Goal: Information Seeking & Learning: Find specific fact

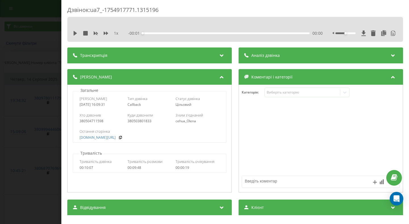
click at [30, 66] on div "Дзвінок : ua7_-1754917771.1315196 1 x - 00:01 00:00 00:00 Транскрипція Для AI-а…" at bounding box center [204, 112] width 409 height 224
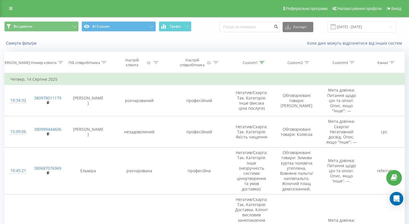
click at [223, 34] on div "Всі дзвінки AI Custom Графік Експорт .csv .xls .xlsx [DATE] - [DATE]" at bounding box center [204, 26] width 409 height 19
click at [348, 26] on input "[DATE] - [DATE]" at bounding box center [362, 26] width 69 height 11
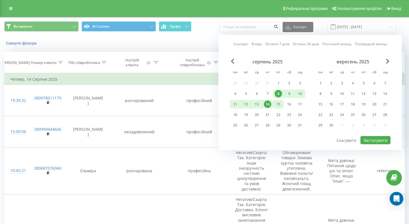
click at [277, 106] on div "15" at bounding box center [278, 104] width 7 height 7
click at [269, 115] on div "21" at bounding box center [267, 114] width 7 height 7
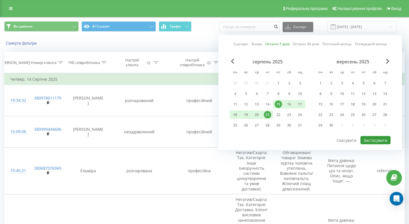
click at [373, 141] on button "Застосувати" at bounding box center [376, 140] width 30 height 8
type input "[DATE] - [DATE]"
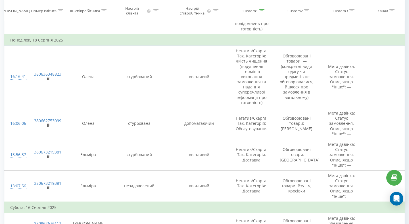
scroll to position [1001, 0]
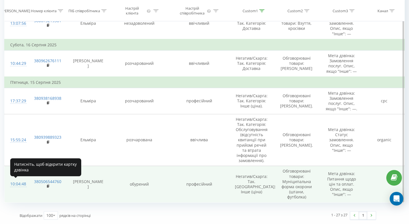
click at [17, 184] on div "10:04:48" at bounding box center [16, 183] width 13 height 11
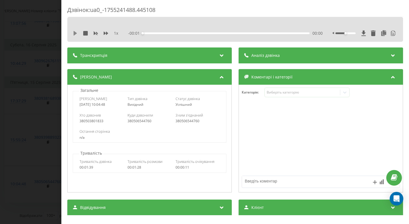
click at [73, 31] on icon at bounding box center [75, 33] width 5 height 5
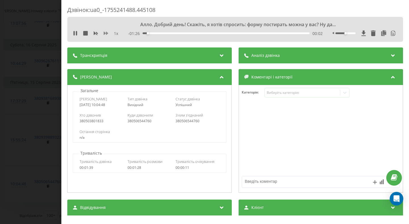
click at [107, 34] on icon at bounding box center [106, 33] width 5 height 3
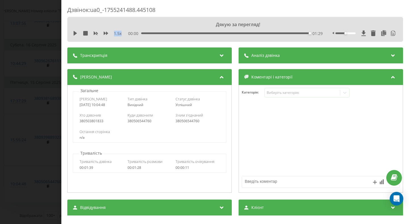
click at [49, 105] on div "Дзвінок : ua0_-1755241488.445108 Дякую за перегляд! 1.5 x 00:00 01:29 01:29 Тра…" at bounding box center [204, 112] width 409 height 224
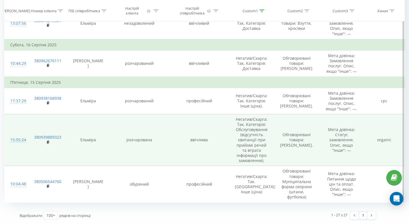
click at [22, 140] on div "15:55:24" at bounding box center [16, 139] width 13 height 11
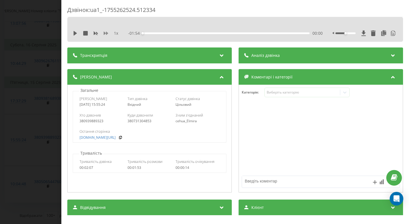
click at [106, 34] on icon at bounding box center [106, 33] width 5 height 3
click at [76, 33] on icon at bounding box center [75, 33] width 3 height 5
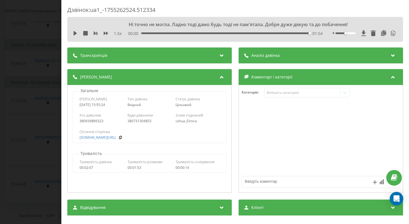
click at [18, 115] on div "Дзвінок : ua1_-1755262524.512334 Ні точно не могла. Ладно тоді дамо будь тоді н…" at bounding box center [204, 112] width 409 height 224
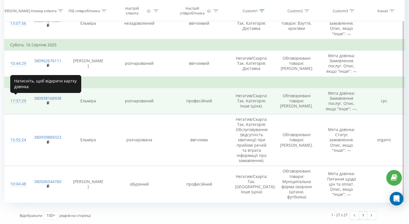
click at [20, 101] on div "17:37:29" at bounding box center [16, 100] width 13 height 11
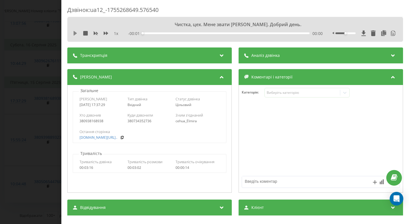
click at [76, 34] on icon at bounding box center [75, 33] width 3 height 5
click at [105, 34] on icon at bounding box center [106, 33] width 5 height 5
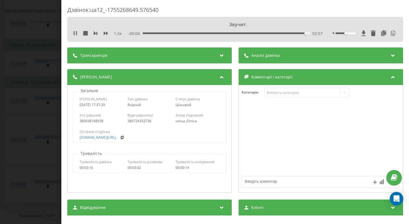
click at [74, 35] on icon at bounding box center [75, 33] width 5 height 5
click at [47, 126] on div "Дзвінок : ua12_-1755268649.576540 Звучит. 1.5 x - 00:04 02:58 02:58 Транскрипці…" at bounding box center [204, 112] width 409 height 224
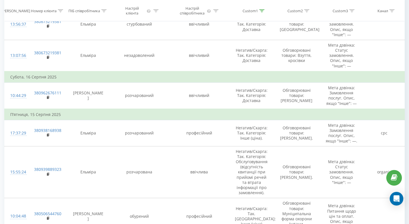
scroll to position [961, 0]
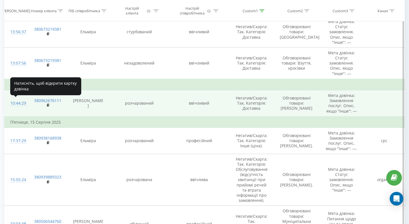
click at [21, 104] on div "10:44:29" at bounding box center [16, 103] width 13 height 11
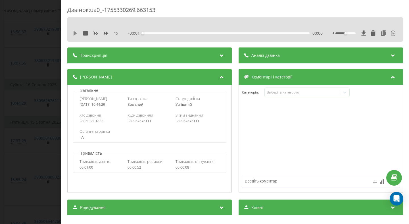
click at [73, 34] on icon at bounding box center [75, 33] width 5 height 5
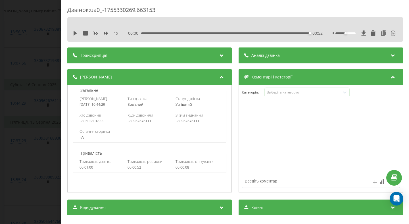
click at [47, 75] on div "Дзвінок : ua0_-1755330269.663153 1 x 00:00 00:52 00:52 Транскрипція 00:01 Алло.…" at bounding box center [204, 112] width 409 height 224
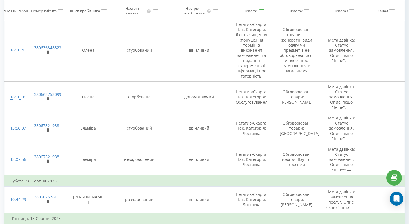
scroll to position [864, 0]
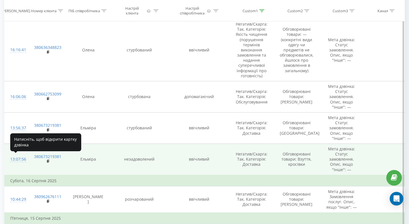
click at [20, 158] on div "13:07:56" at bounding box center [16, 159] width 13 height 11
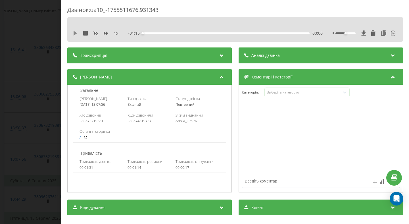
click at [76, 33] on icon at bounding box center [75, 33] width 5 height 5
click at [108, 34] on icon at bounding box center [106, 33] width 5 height 5
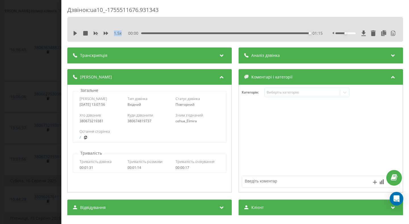
click at [52, 113] on div "Дзвінок : ua10_-1755511676.931343 1.5 x 00:00 01:15 01:15 Транскрипція 00:00 [G…" at bounding box center [204, 112] width 409 height 224
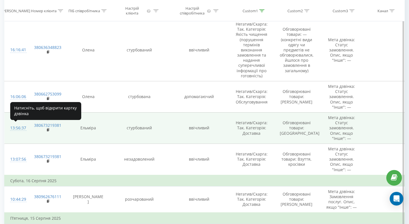
click at [21, 129] on div "13:56:37" at bounding box center [16, 127] width 13 height 11
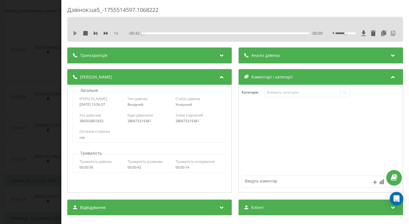
click at [74, 35] on icon at bounding box center [75, 33] width 3 height 5
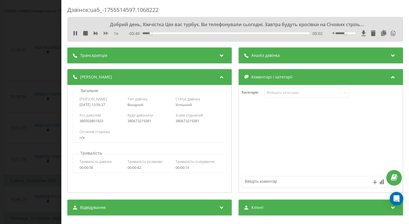
click at [104, 33] on icon at bounding box center [106, 33] width 5 height 3
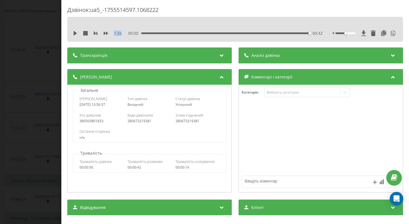
click at [23, 100] on div "Дзвінок : ua5_-1755514597.1068222 1.5 x 00:00 00:42 00:42 Транскрипція 00:00 Да…" at bounding box center [204, 112] width 409 height 224
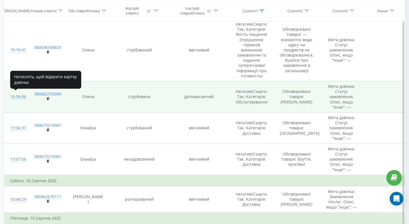
click at [22, 97] on div "16:06:06" at bounding box center [16, 96] width 13 height 11
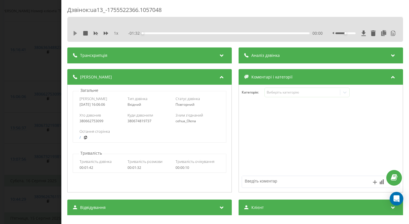
click at [77, 34] on icon at bounding box center [75, 33] width 5 height 5
click at [108, 32] on div "1 x" at bounding box center [98, 34] width 51 height 6
click at [107, 33] on icon at bounding box center [106, 33] width 5 height 3
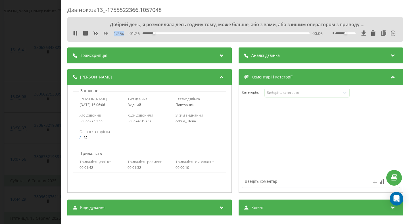
click at [107, 33] on icon at bounding box center [106, 33] width 5 height 3
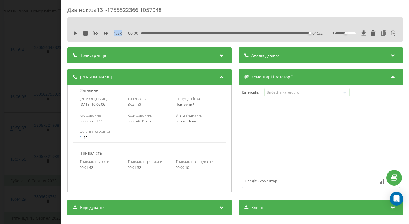
click at [36, 106] on div "Дзвінок : ua13_-1755522366.1057048 1.5 x 00:00 01:32 01:32 Транскрипція 00:01 З…" at bounding box center [204, 112] width 409 height 224
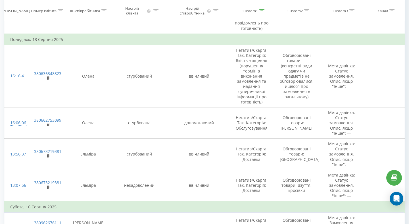
scroll to position [838, 0]
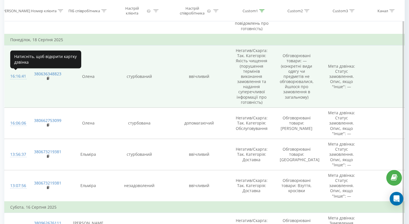
click at [21, 76] on div "16:16:41" at bounding box center [16, 76] width 13 height 11
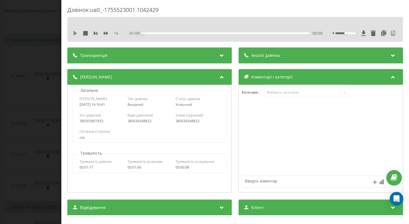
click at [75, 32] on icon at bounding box center [75, 33] width 5 height 5
click at [107, 33] on icon at bounding box center [106, 33] width 5 height 3
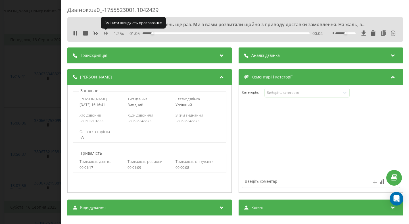
click at [107, 33] on icon at bounding box center [106, 33] width 5 height 3
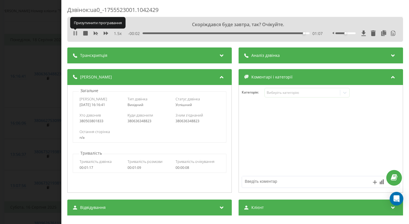
click at [75, 34] on icon at bounding box center [75, 33] width 5 height 5
click at [76, 28] on div "Скоріждався буде завтра, так? Очікуйте. 1.5 x - 00:01 01:07 01:07" at bounding box center [235, 29] width 336 height 25
click at [76, 35] on icon at bounding box center [75, 33] width 5 height 5
click at [75, 33] on icon at bounding box center [75, 33] width 3 height 5
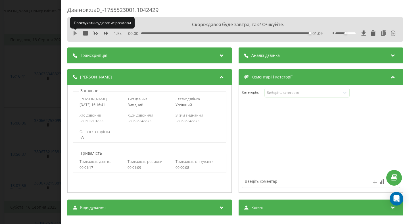
click at [75, 33] on icon at bounding box center [75, 33] width 3 height 5
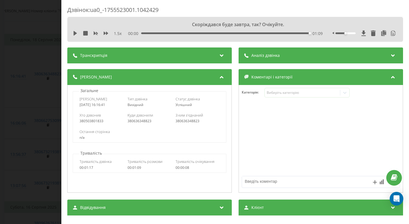
click at [142, 34] on div "01:09" at bounding box center [225, 33] width 169 height 2
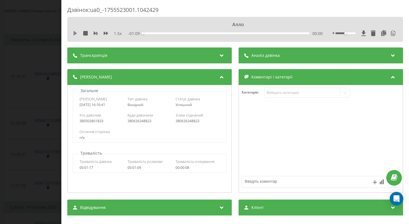
click at [75, 33] on icon at bounding box center [75, 33] width 3 height 5
click at [53, 69] on div "Дзвінок : ua0_-1755523001.1042429 Алло 1.5 x - 01:06 00:03 00:03 Транскрипція 0…" at bounding box center [204, 112] width 409 height 224
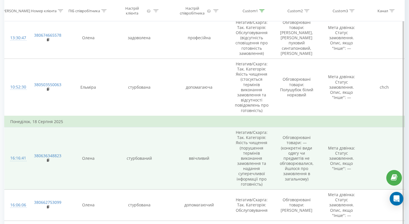
scroll to position [751, 0]
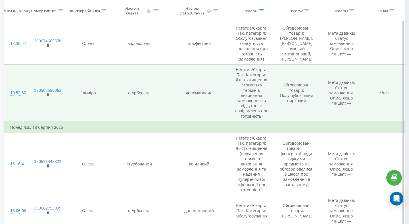
click at [22, 92] on div "10:52:30" at bounding box center [16, 92] width 13 height 11
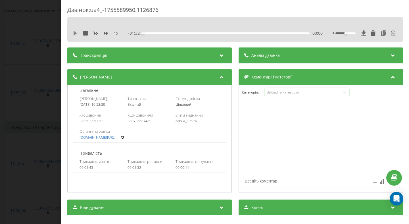
click at [76, 31] on icon at bounding box center [75, 33] width 5 height 5
click at [108, 34] on icon at bounding box center [106, 33] width 5 height 5
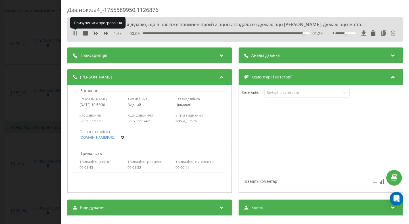
click at [74, 32] on icon at bounding box center [74, 33] width 1 height 5
click at [74, 32] on icon at bounding box center [75, 33] width 3 height 5
click at [74, 32] on icon at bounding box center [74, 33] width 1 height 5
click at [55, 87] on div "Дзвінок : ua4_-1755589950.1126876 Ну так, я думаю, що в час вже повинен пройти,…" at bounding box center [204, 112] width 409 height 224
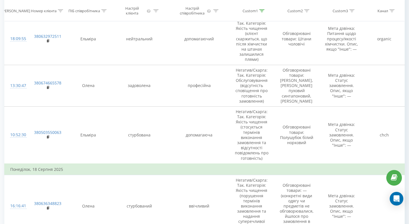
scroll to position [707, 0]
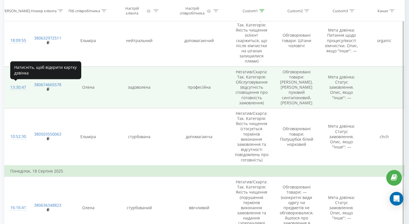
click at [21, 86] on div "13:30:47" at bounding box center [16, 87] width 13 height 11
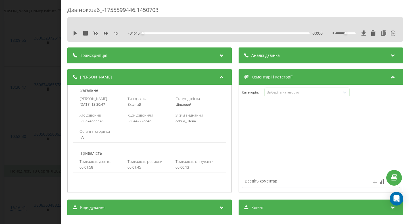
click at [78, 33] on div "1 x" at bounding box center [98, 33] width 51 height 6
click at [75, 33] on icon at bounding box center [75, 33] width 3 height 5
click at [105, 34] on icon at bounding box center [106, 33] width 5 height 5
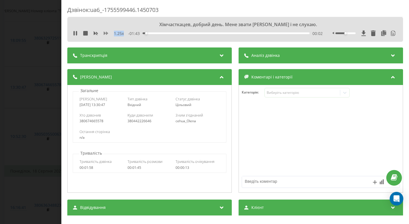
click at [105, 34] on icon at bounding box center [106, 33] width 5 height 5
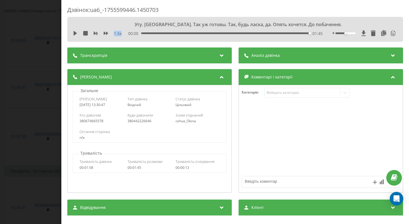
click at [46, 118] on div "Дзвінок : ua6_-1755599446.1450703 Угу. [GEOGRAPHIC_DATA]. Так уж готовы. Так, б…" at bounding box center [204, 112] width 409 height 224
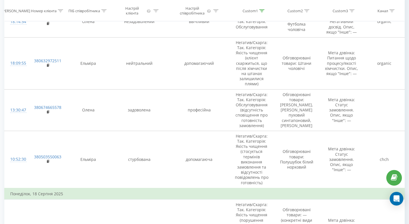
scroll to position [670, 0]
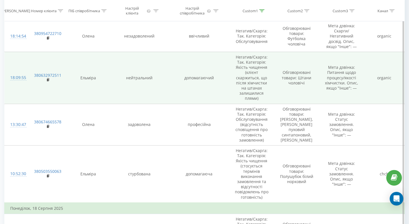
click at [22, 77] on div "18:09:55" at bounding box center [16, 77] width 13 height 11
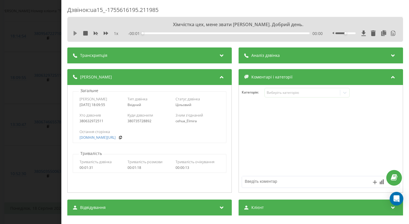
click at [75, 33] on icon at bounding box center [75, 33] width 3 height 5
click at [107, 34] on icon at bounding box center [106, 33] width 5 height 3
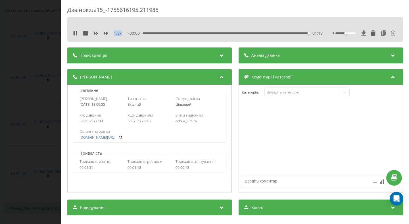
click at [38, 91] on div "Дзвінок : ua15_-1755616195.211985 1.5 x - 00:00 01:18 01:18 Транскрипція 00:00 …" at bounding box center [204, 112] width 409 height 224
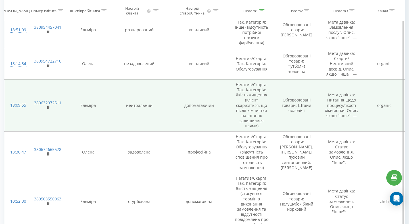
scroll to position [635, 0]
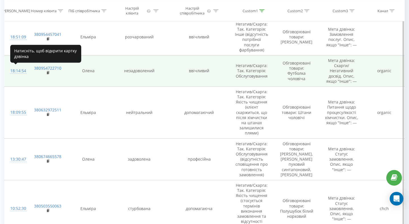
click at [23, 71] on div "18:14:54" at bounding box center [16, 70] width 13 height 11
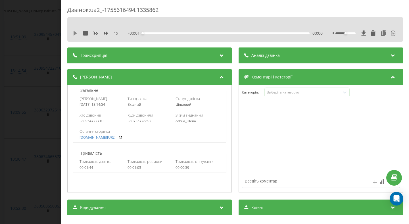
click at [76, 34] on icon at bounding box center [75, 33] width 5 height 5
click at [104, 33] on icon at bounding box center [106, 33] width 5 height 3
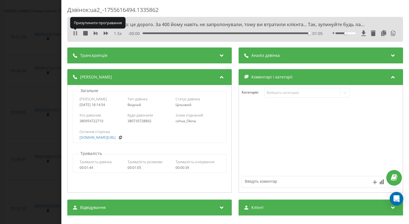
click at [75, 34] on icon at bounding box center [75, 33] width 5 height 5
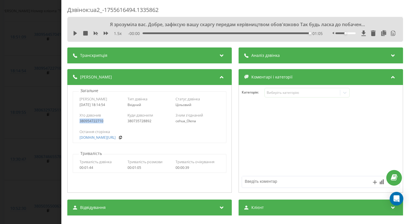
drag, startPoint x: 106, startPoint y: 121, endPoint x: 80, endPoint y: 121, distance: 26.4
click at [80, 121] on div "380954722710" at bounding box center [102, 121] width 44 height 4
copy div "380954722710"
click at [38, 103] on div "Дзвінок : ua2_-1755616494.1335862 Я зрозуміла вас. Добре, зафіксую вашу скаргу …" at bounding box center [204, 112] width 409 height 224
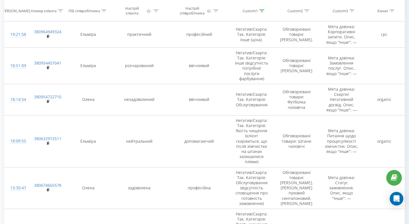
scroll to position [598, 0]
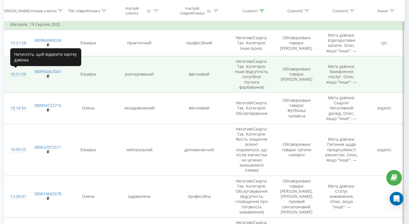
click at [20, 73] on div "18:51:09" at bounding box center [16, 74] width 13 height 11
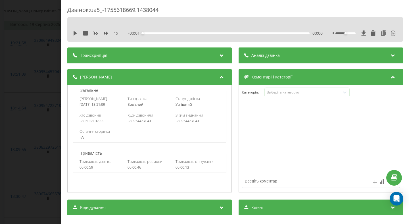
click at [74, 36] on div "1 x" at bounding box center [98, 33] width 51 height 6
click at [76, 34] on icon at bounding box center [75, 33] width 3 height 5
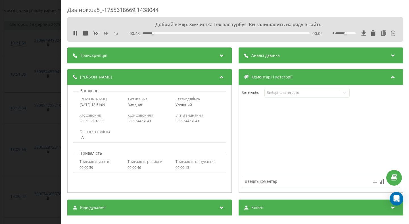
click at [105, 32] on icon at bounding box center [106, 33] width 5 height 3
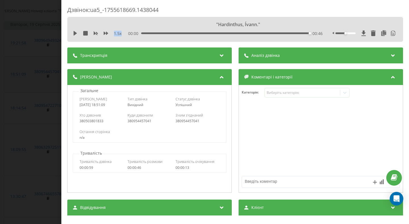
click at [33, 58] on div "Дзвінок : ua5_-1755618669.1438044 "Hardinthus, Ívann." 1.5 x 00:00 00:46 00:46 …" at bounding box center [204, 112] width 409 height 224
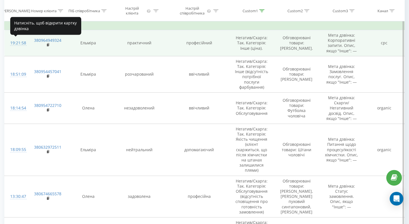
click at [20, 43] on div "19:21:58" at bounding box center [16, 43] width 13 height 11
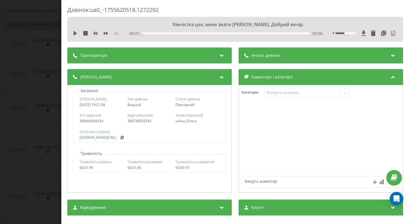
click at [78, 31] on div "1 x" at bounding box center [98, 34] width 51 height 6
click at [76, 33] on icon at bounding box center [75, 33] width 3 height 5
click at [105, 36] on div "1 x" at bounding box center [98, 34] width 51 height 6
click at [105, 35] on icon at bounding box center [106, 33] width 5 height 5
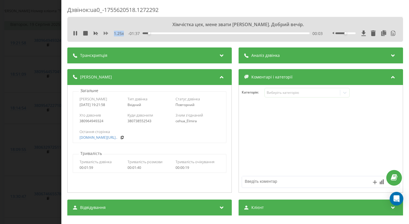
click at [105, 35] on icon at bounding box center [106, 33] width 5 height 5
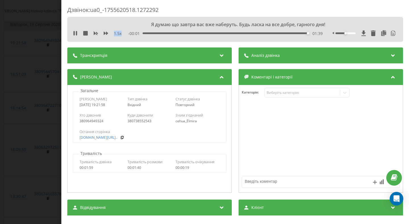
click at [31, 62] on div "Дзвінок : ua0_-1755620518.1272292 Я думаю що завтра вас вже наберуть. Будь ласк…" at bounding box center [204, 112] width 409 height 224
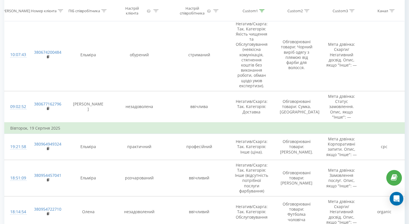
scroll to position [489, 0]
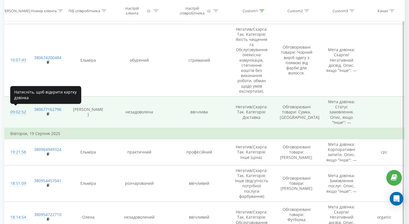
click at [20, 114] on div "09:02:52" at bounding box center [16, 112] width 13 height 11
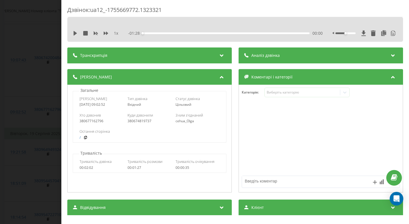
click at [73, 32] on div "1 x - 01:28 00:00 00:00" at bounding box center [235, 33] width 327 height 9
click at [76, 34] on icon at bounding box center [75, 33] width 5 height 5
click at [105, 35] on icon at bounding box center [106, 33] width 5 height 5
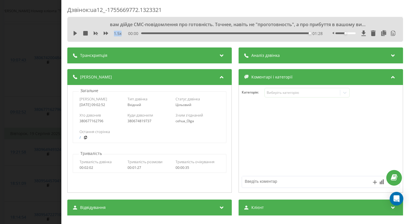
click at [33, 111] on div "Дзвінок : ua12_-1755669772.1323321 вам дійде СМС-повідомлення про готовність. Т…" at bounding box center [204, 112] width 409 height 224
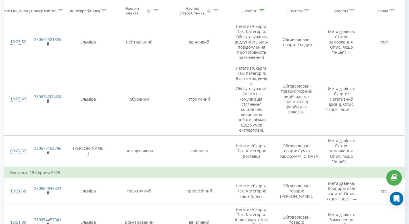
scroll to position [438, 0]
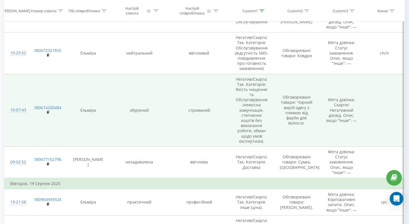
click at [23, 111] on div "10:07:43" at bounding box center [16, 110] width 13 height 11
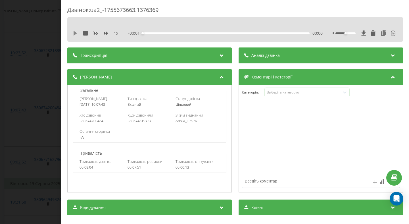
click at [74, 34] on icon at bounding box center [75, 33] width 3 height 5
click at [107, 34] on icon at bounding box center [106, 33] width 5 height 3
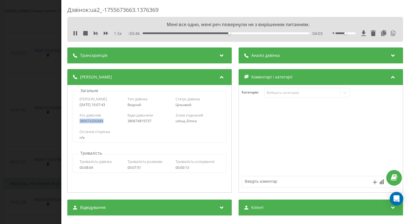
drag, startPoint x: 103, startPoint y: 120, endPoint x: 78, endPoint y: 121, distance: 25.9
click at [78, 121] on div "Хто дзвонив 380674200484 Куди дзвонили 380674819737 З ким з'єднаний cehua_Elmira" at bounding box center [149, 118] width 153 height 16
copy div "380674200484"
click at [23, 93] on div "Дзвінок : ua2_-1755673663.1376369 Я чекаю на дзвінок від вас. Дякую. 1.5 x 00:0…" at bounding box center [204, 112] width 409 height 224
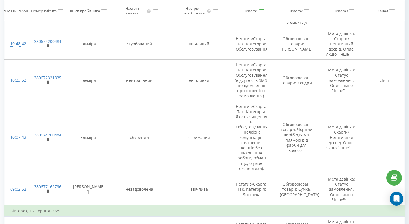
scroll to position [404, 0]
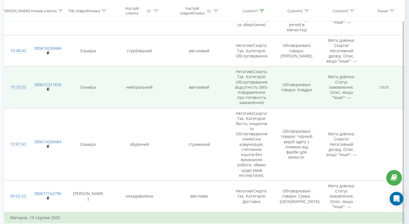
click at [19, 87] on div "10:23:52" at bounding box center [16, 87] width 13 height 11
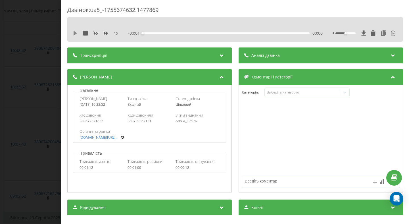
click at [76, 34] on icon at bounding box center [75, 33] width 3 height 5
click at [103, 34] on div "1 x" at bounding box center [98, 34] width 51 height 6
click at [104, 34] on icon at bounding box center [106, 33] width 5 height 3
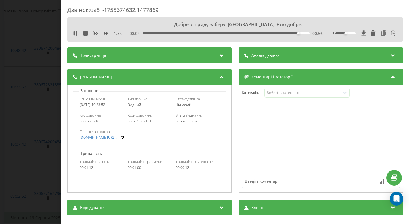
click at [79, 36] on div "1.5 x" at bounding box center [98, 34] width 51 height 6
click at [77, 35] on icon at bounding box center [76, 33] width 1 height 5
click at [32, 99] on div "Дзвінок : ua5_-1755674632.1477869 Добре, я приду заберу. [GEOGRAPHIC_DATA]. Всю…" at bounding box center [204, 112] width 409 height 224
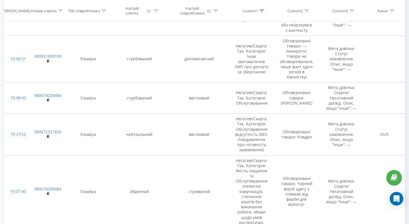
scroll to position [352, 0]
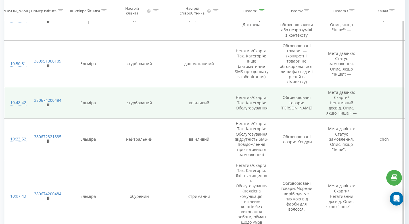
click at [20, 103] on div "10:48:42" at bounding box center [16, 102] width 13 height 11
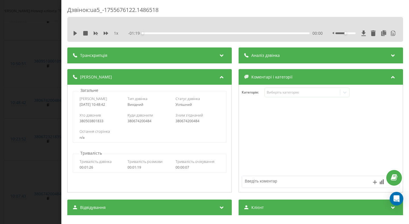
click at [76, 38] on div "1 x - 01:19 00:00 00:00" at bounding box center [235, 29] width 336 height 25
click at [76, 34] on icon at bounding box center [75, 33] width 5 height 5
click at [107, 34] on icon at bounding box center [106, 33] width 5 height 5
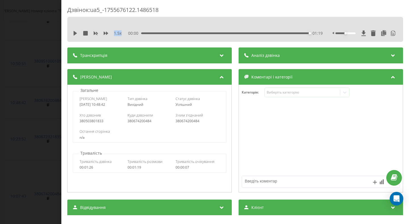
click at [46, 83] on div "Дзвінок : ua5_-1755676122.1486518 1.5 x 00:00 01:19 01:19 Транскрипція 00:01 Ал…" at bounding box center [204, 112] width 409 height 224
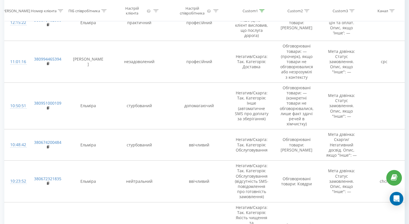
scroll to position [298, 0]
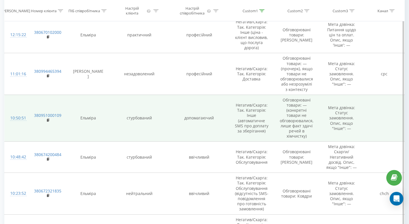
click at [21, 120] on div "10:50:51" at bounding box center [16, 118] width 13 height 11
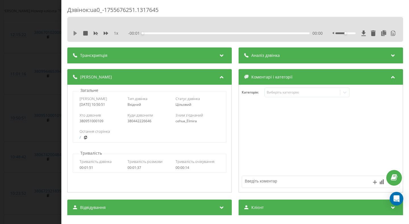
click at [76, 34] on icon at bounding box center [75, 33] width 5 height 5
click at [108, 32] on div "1 x" at bounding box center [98, 34] width 51 height 6
click at [104, 34] on icon at bounding box center [106, 33] width 5 height 3
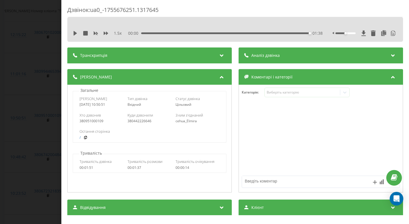
click at [147, 31] on div "00:00 01:38 01:38" at bounding box center [225, 33] width 195 height 6
click at [147, 32] on div "00:00 01:38 01:38" at bounding box center [225, 33] width 195 height 6
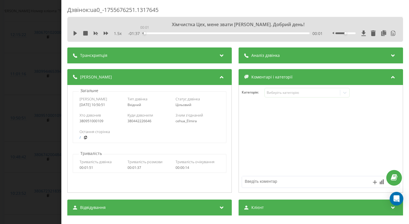
click at [143, 33] on div "00:01" at bounding box center [226, 33] width 167 height 2
click at [74, 32] on icon at bounding box center [75, 33] width 3 height 5
click at [108, 31] on icon at bounding box center [106, 33] width 5 height 5
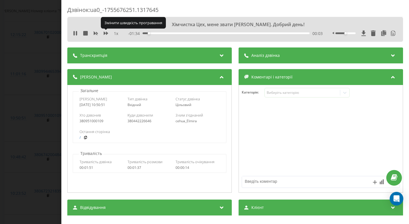
click at [108, 32] on div "1 x" at bounding box center [98, 34] width 51 height 6
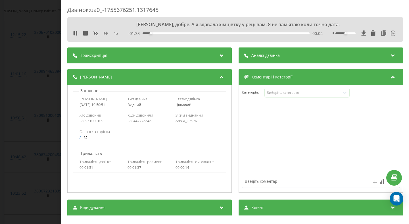
click at [107, 34] on icon at bounding box center [106, 33] width 5 height 3
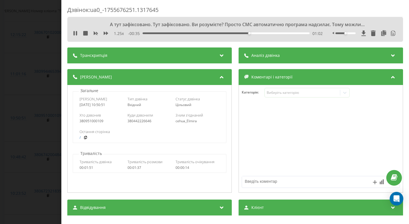
click at [53, 60] on div "Дзвінок : ua0_-1755676251.1317645 А тут зафіксовано. Тут зафіксовано. Ви розумі…" at bounding box center [204, 112] width 409 height 224
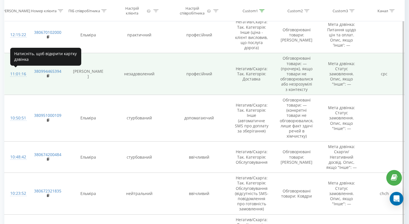
click at [20, 74] on div "11:01:16" at bounding box center [16, 73] width 13 height 11
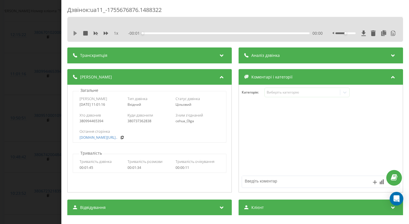
click at [74, 32] on icon at bounding box center [75, 33] width 3 height 5
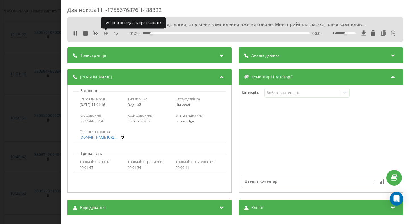
click at [105, 34] on icon at bounding box center [106, 33] width 5 height 3
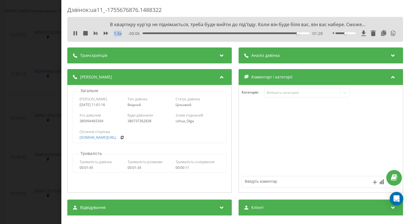
click at [41, 92] on div "Дзвінок : ua11_-1755676876.1488322 В квартиру кур'єр не піднімається, треба буд…" at bounding box center [204, 112] width 409 height 224
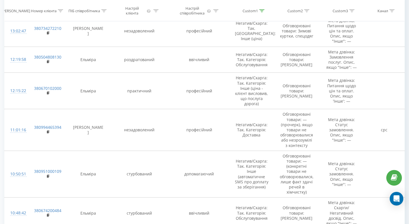
scroll to position [212, 0]
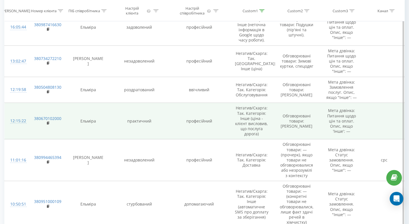
click at [20, 120] on div "12:15:22" at bounding box center [16, 120] width 13 height 11
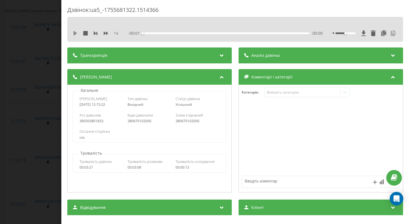
click at [76, 33] on icon at bounding box center [75, 33] width 3 height 5
click at [108, 34] on div "1 x" at bounding box center [98, 34] width 51 height 6
click at [106, 33] on icon at bounding box center [106, 33] width 5 height 3
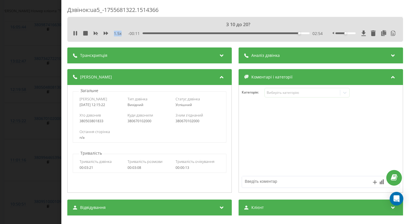
click at [18, 71] on div "Дзвінок : ua5_-1755681322.1514366 З 10 до 20? 1.5 x - 00:11 02:54 02:54 Транскр…" at bounding box center [204, 112] width 409 height 224
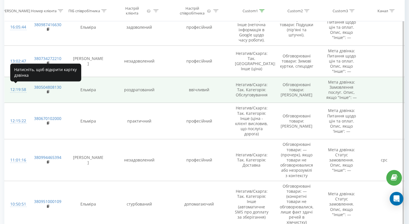
click at [20, 90] on div "12:19:58" at bounding box center [16, 89] width 13 height 11
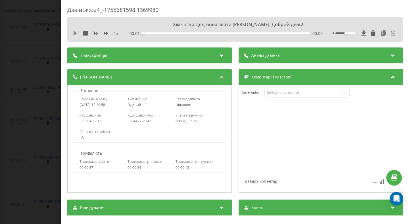
click at [77, 32] on div "1 x" at bounding box center [98, 34] width 51 height 6
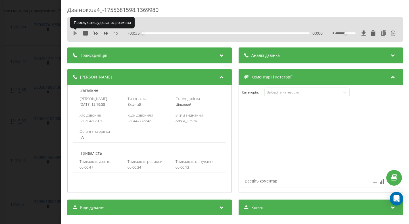
click at [77, 34] on icon at bounding box center [75, 33] width 5 height 5
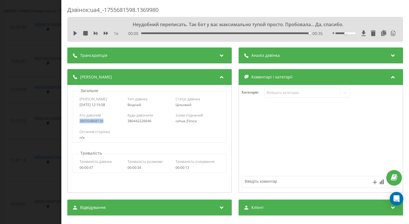
drag, startPoint x: 103, startPoint y: 121, endPoint x: 78, endPoint y: 121, distance: 25.0
click at [78, 121] on div "Хто дзвонив 380504808130 Куди дзвонили 380442226646 З ким з'єднаний cehua_Elmira" at bounding box center [149, 118] width 153 height 16
copy div "380504808130"
click at [50, 143] on div "Дзвінок : ua4_-1755681598.1369980 Неудобний переписать. Так бот у вас максималь…" at bounding box center [204, 112] width 409 height 224
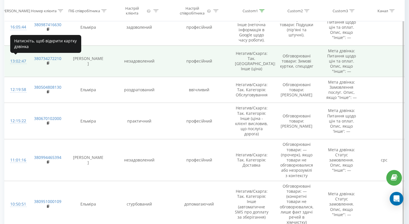
click at [20, 63] on div "13:02:47" at bounding box center [16, 61] width 13 height 11
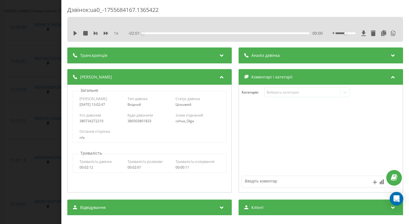
click at [75, 36] on div "1 x - 02:01 00:00 00:00" at bounding box center [235, 33] width 327 height 9
click at [75, 33] on icon at bounding box center [75, 33] width 3 height 5
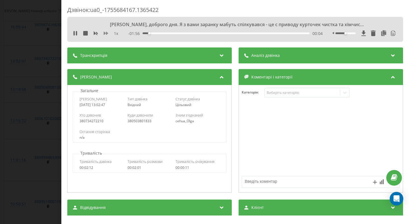
click at [105, 36] on icon at bounding box center [106, 33] width 5 height 5
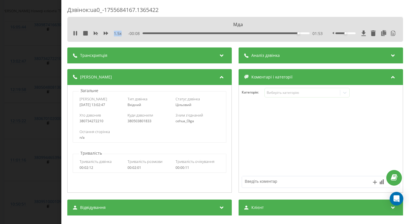
click at [45, 105] on div "Дзвінок : ua0_-1755684167.1365422 Мда 1.5 x - 00:08 01:53 01:53 Транскрипція 00…" at bounding box center [204, 112] width 409 height 224
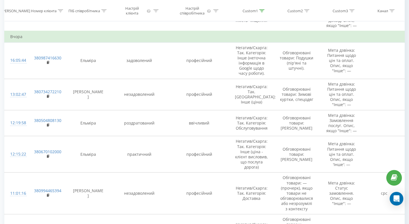
scroll to position [146, 0]
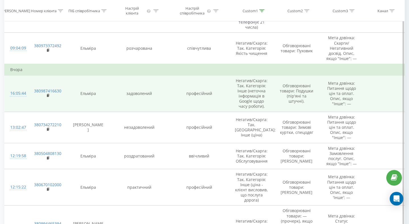
click at [18, 92] on div "16:05:44" at bounding box center [16, 93] width 13 height 11
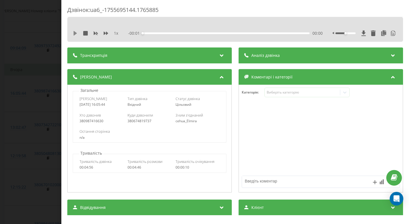
click at [74, 33] on icon at bounding box center [75, 33] width 3 height 5
click at [105, 34] on icon at bounding box center [106, 33] width 5 height 5
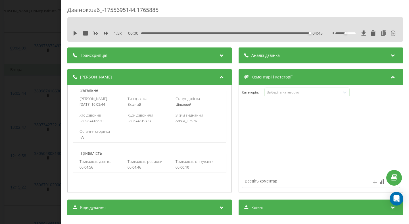
click at [76, 34] on icon at bounding box center [75, 33] width 5 height 5
click at [42, 74] on div "Дзвінок : ua6_-1755695144.1765885 1.5 x 00:00 04:45 04:45 Транскрипція 00:00 До…" at bounding box center [204, 112] width 409 height 224
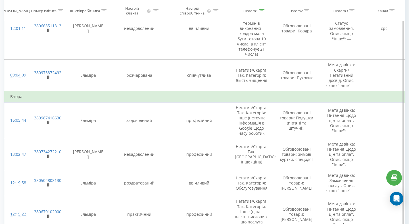
scroll to position [109, 0]
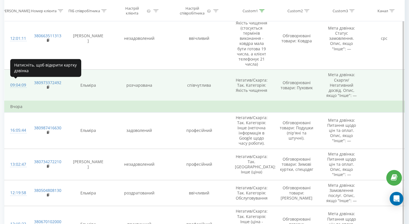
click at [18, 87] on div "09:04:09" at bounding box center [16, 85] width 13 height 11
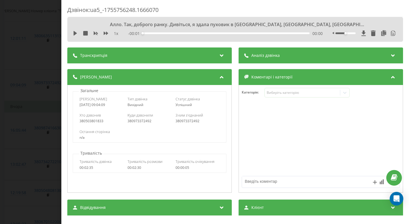
click at [73, 38] on div "1 x - 00:01 00:00 00:00" at bounding box center [235, 33] width 327 height 9
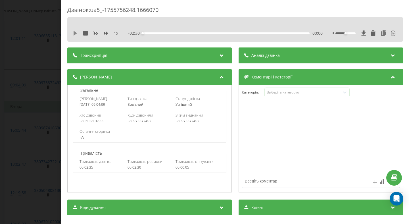
click at [73, 35] on icon at bounding box center [75, 33] width 5 height 5
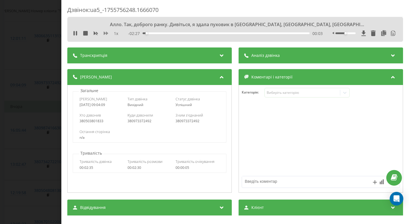
click at [107, 33] on icon at bounding box center [106, 33] width 5 height 3
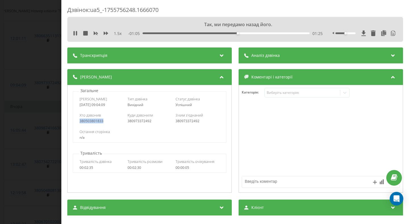
drag, startPoint x: 105, startPoint y: 122, endPoint x: 79, endPoint y: 119, distance: 26.0
click at [79, 119] on div "Хто дзвонив 380503801833 Куди дзвонили 380973372492 З ким з'єднаний 380973372492" at bounding box center [149, 118] width 153 height 16
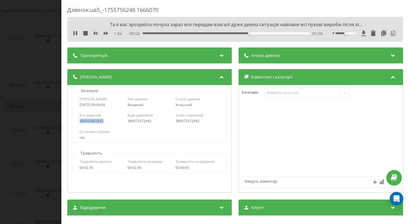
copy div "380503801833"
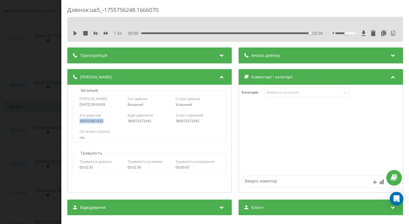
click at [47, 93] on div "Дзвінок : ua5_-1755756248.1666070 1.5 x 00:00 02:30 02:30 Транскрипція 00:00 Ал…" at bounding box center [204, 112] width 409 height 224
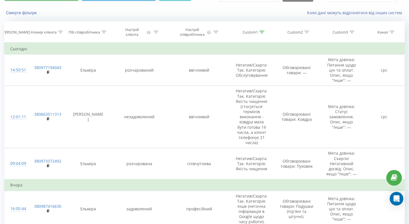
scroll to position [30, 0]
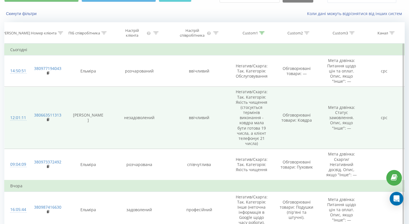
click at [22, 118] on div "12:01:11" at bounding box center [16, 117] width 13 height 11
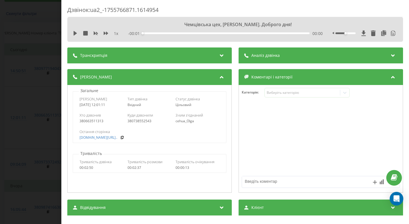
click at [78, 33] on div "1 x" at bounding box center [98, 34] width 51 height 6
click at [75, 33] on icon at bounding box center [75, 33] width 3 height 5
click at [107, 33] on icon at bounding box center [106, 33] width 5 height 3
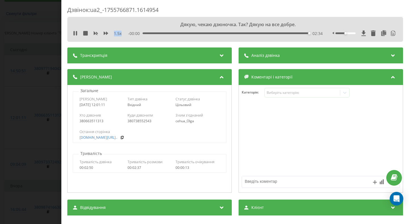
click at [46, 63] on div "Дзвінок : ua2_-1755766871.1614954 Дякую, чекаю дзюночка. Так? Дякую на все добр…" at bounding box center [204, 112] width 409 height 224
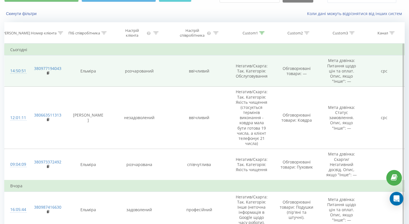
click at [15, 71] on div "14:50:51" at bounding box center [16, 70] width 13 height 11
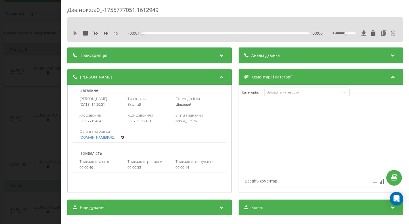
click at [77, 33] on icon at bounding box center [75, 33] width 3 height 5
click at [107, 34] on icon at bounding box center [106, 33] width 5 height 3
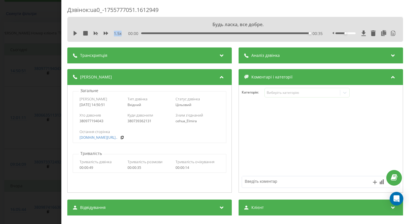
click at [45, 50] on div "Дзвінок : ua0_-1755777051.1612949 Будь ласка, все добре. 1.5 x 00:00 00:35 00:3…" at bounding box center [204, 112] width 409 height 224
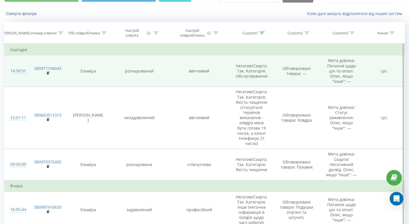
click at [23, 69] on div "14:50:51" at bounding box center [16, 70] width 13 height 11
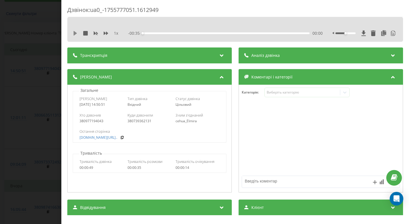
click at [76, 32] on icon at bounding box center [75, 33] width 5 height 5
click at [51, 65] on div "Дзвінок : ua0_-1755777051.1612949 На жаль, 1 x - 00:30 00:05 00:05 Транскрипція…" at bounding box center [204, 112] width 409 height 224
